Goal: Transaction & Acquisition: Purchase product/service

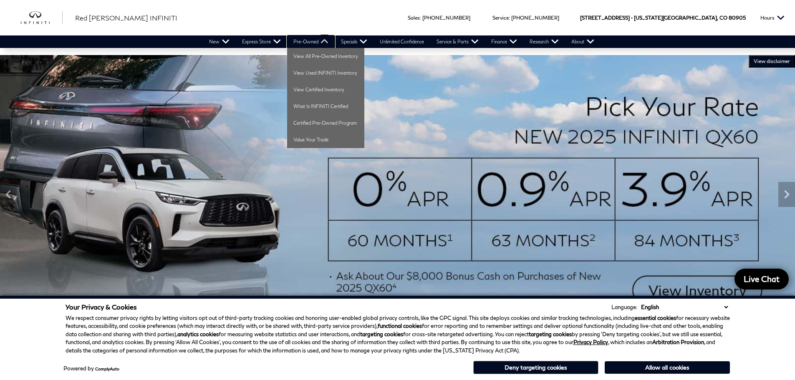
click at [295, 41] on link "Pre-Owned" at bounding box center [311, 41] width 48 height 13
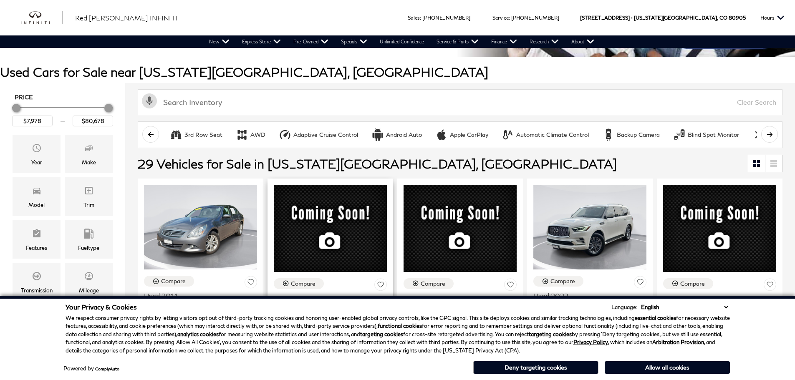
scroll to position [209, 0]
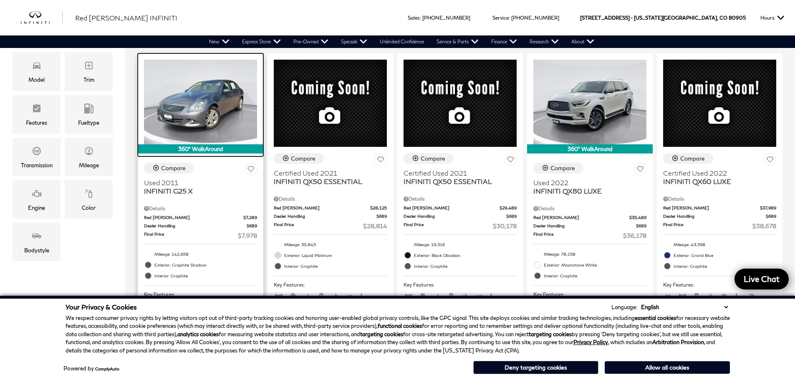
click at [202, 119] on img at bounding box center [200, 102] width 113 height 85
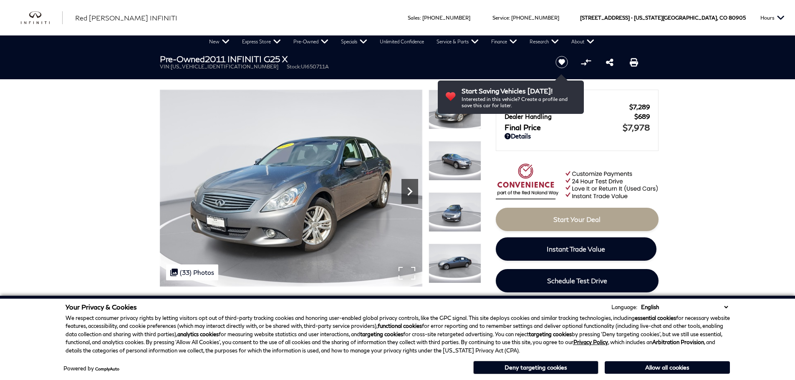
click at [409, 191] on icon "Next" at bounding box center [409, 191] width 17 height 17
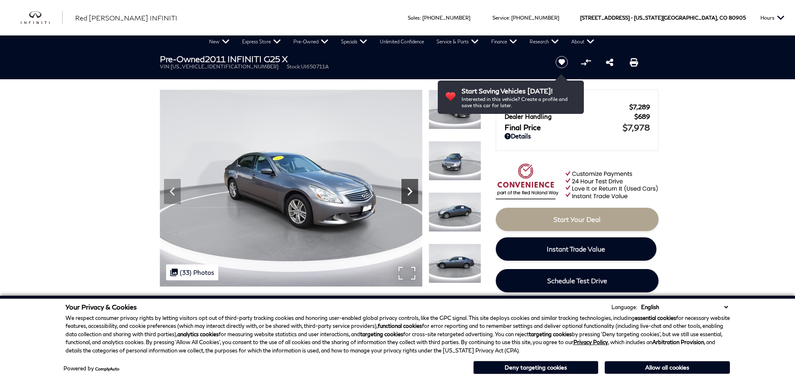
click at [409, 191] on icon "Next" at bounding box center [409, 191] width 17 height 17
